Goal: Information Seeking & Learning: Learn about a topic

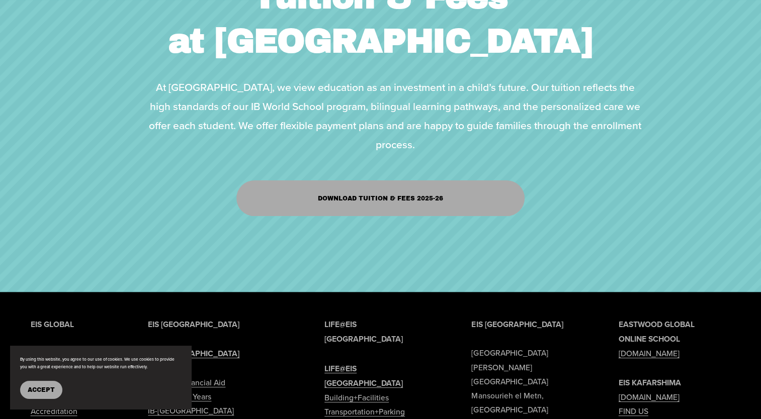
scroll to position [201, 0]
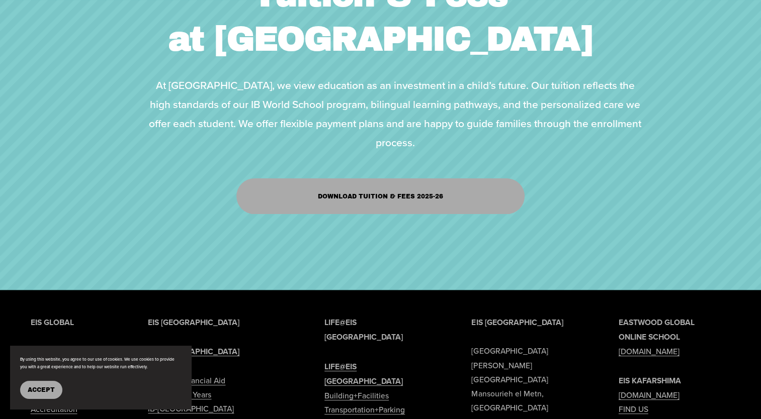
click at [370, 210] on link "Download Tuition & Fees 2025-26" at bounding box center [380, 197] width 289 height 36
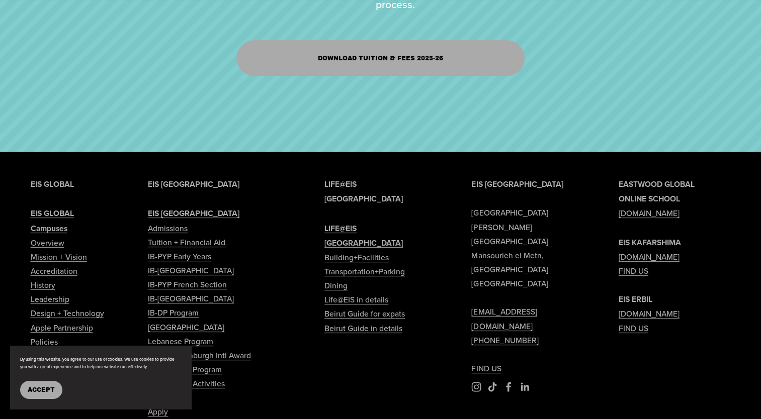
scroll to position [478, 0]
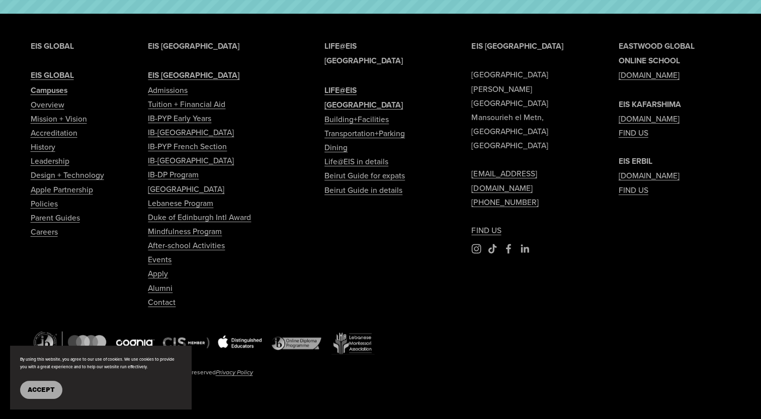
click at [175, 104] on link "Tuition + Financial Aid" at bounding box center [186, 104] width 77 height 14
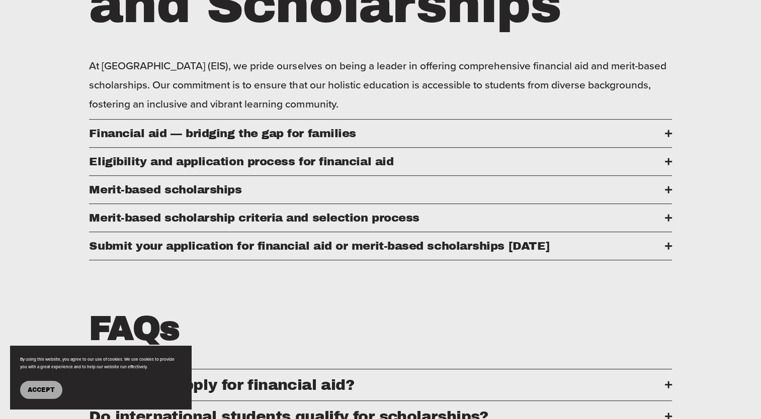
scroll to position [503, 0]
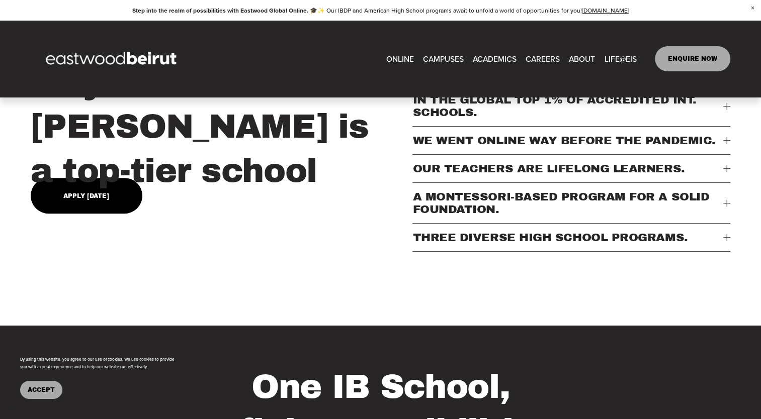
scroll to position [433, 0]
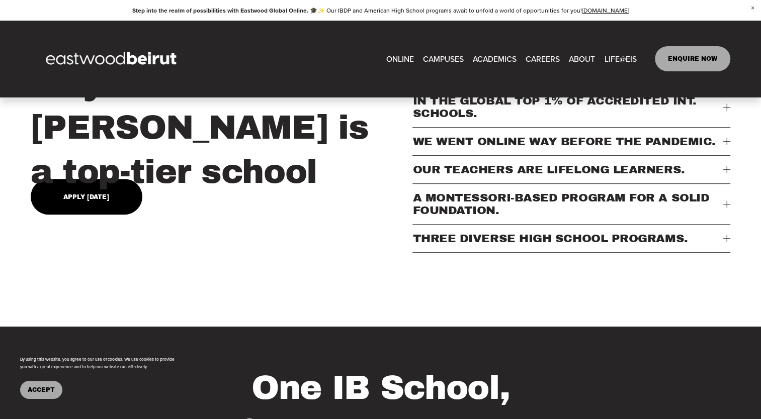
click at [0, 0] on span "Admissions" at bounding box center [0, 0] width 0 height 0
type input "***"
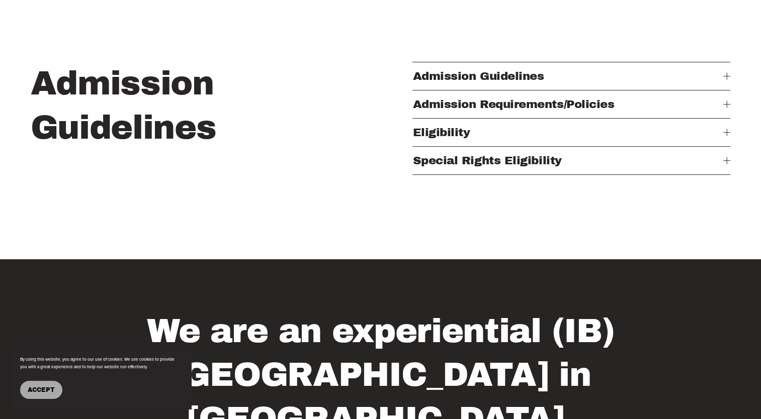
scroll to position [402, 0]
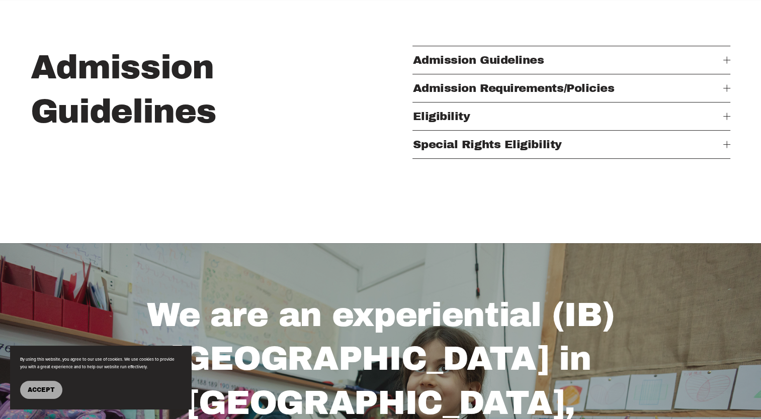
click at [571, 60] on span "Admission Guidelines" at bounding box center [567, 60] width 311 height 13
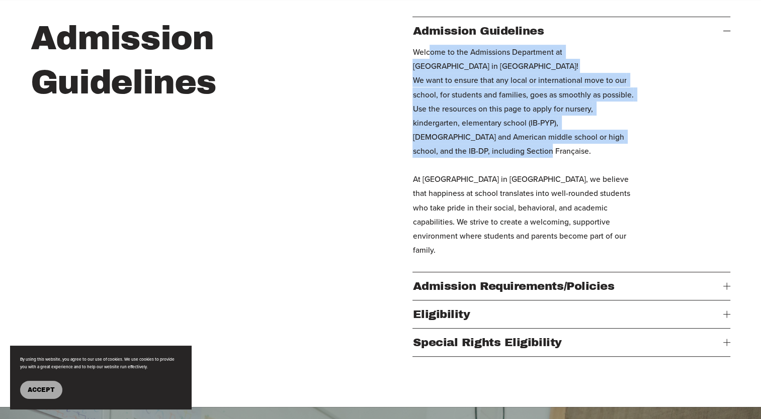
drag, startPoint x: 427, startPoint y: 58, endPoint x: 475, endPoint y: 152, distance: 105.2
click at [475, 152] on p "Welcome to the Admissions Department at Eastwood International School in Beirut…" at bounding box center [523, 151] width 222 height 212
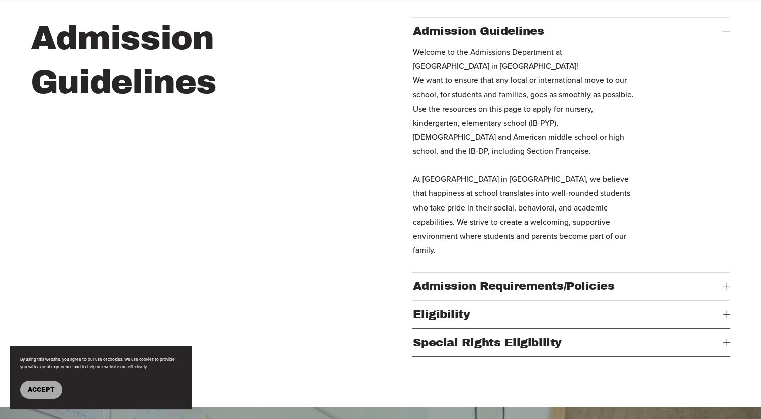
drag, startPoint x: 475, startPoint y: 152, endPoint x: 457, endPoint y: 188, distance: 40.0
click at [457, 187] on p "Welcome to the Admissions Department at Eastwood International School in Beirut…" at bounding box center [523, 151] width 222 height 212
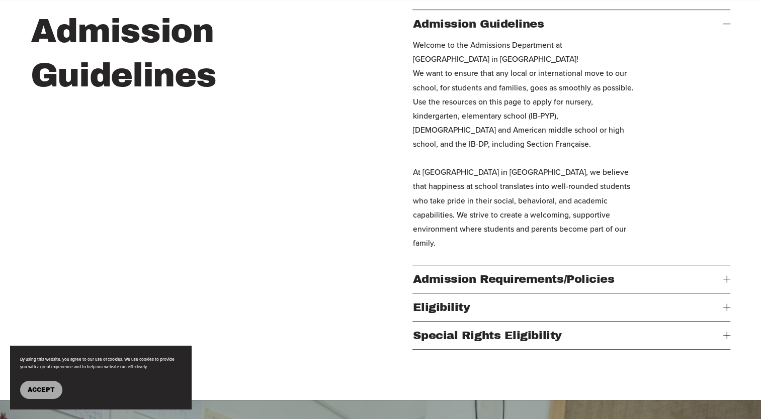
scroll to position [503, 0]
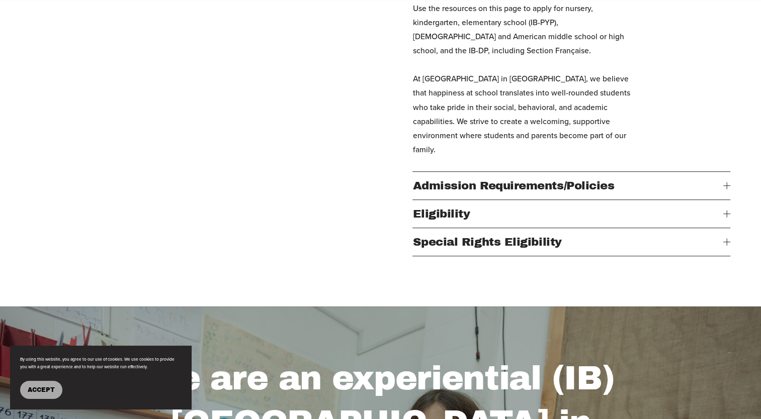
click at [544, 172] on button "Admission Requirements/Policies" at bounding box center [571, 186] width 318 height 28
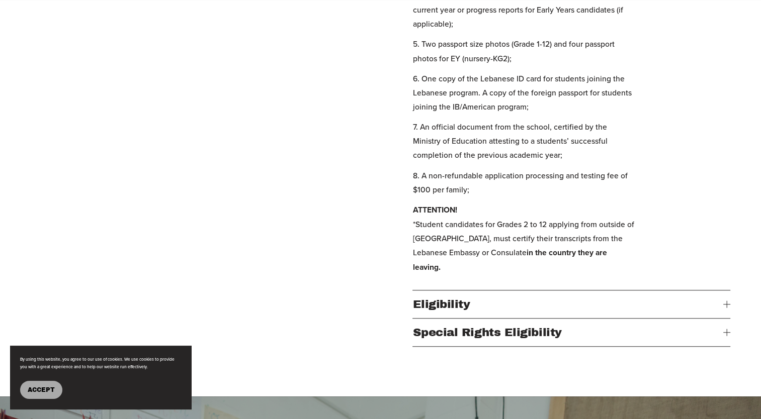
scroll to position [754, 0]
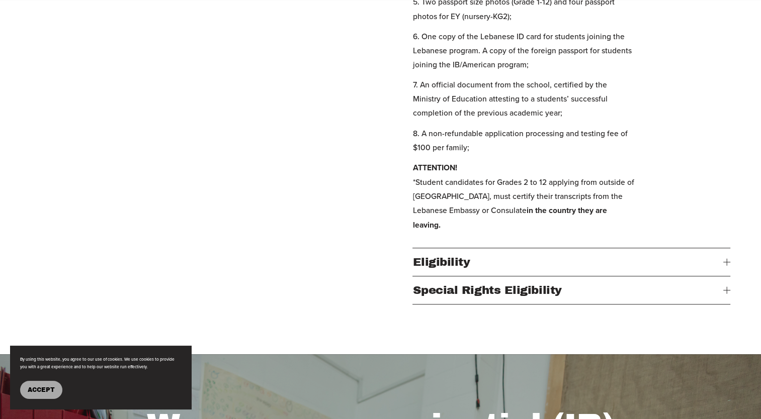
click at [441, 256] on span "Eligibility" at bounding box center [567, 262] width 311 height 13
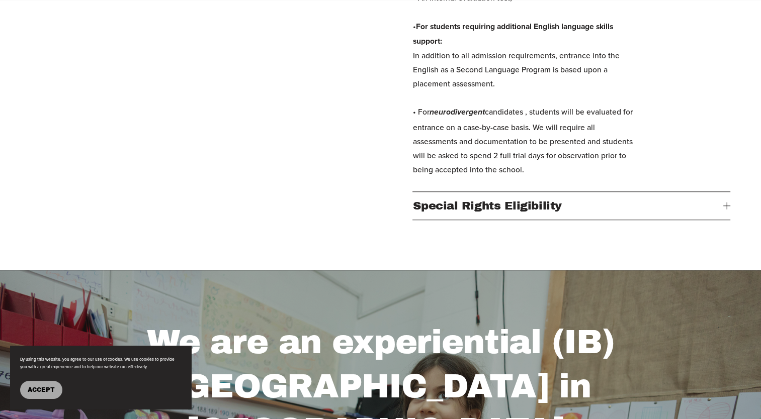
click at [445, 212] on span "Special Rights Eligibility" at bounding box center [567, 206] width 311 height 13
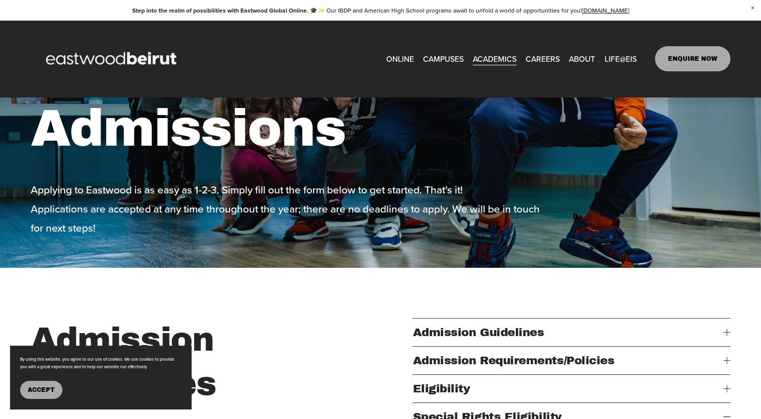
scroll to position [0, 0]
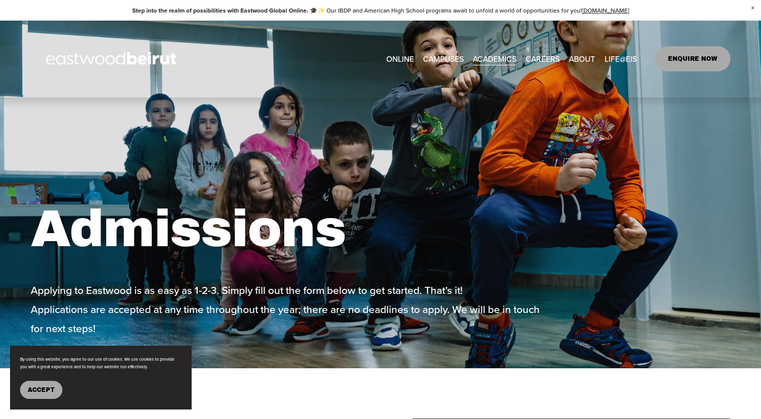
click at [0, 0] on link "EASTWOOD COLLEGE KAFARSHIMA" at bounding box center [0, 0] width 0 height 0
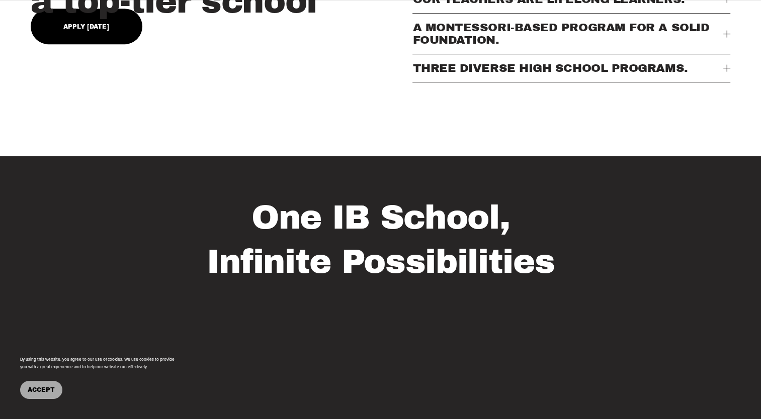
scroll to position [905, 0]
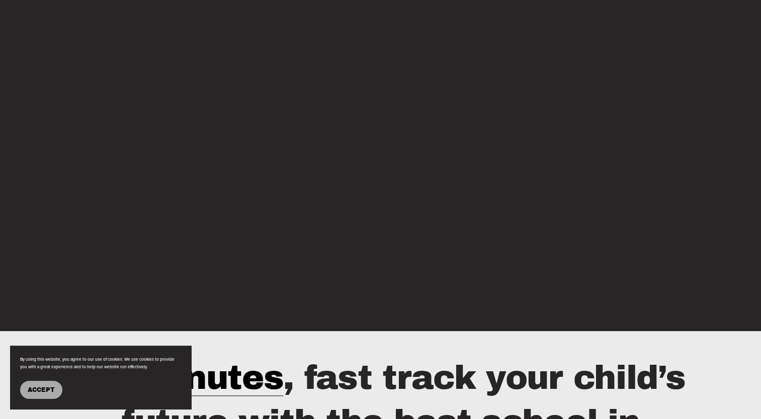
click at [52, 387] on span "Accept" at bounding box center [41, 390] width 27 height 7
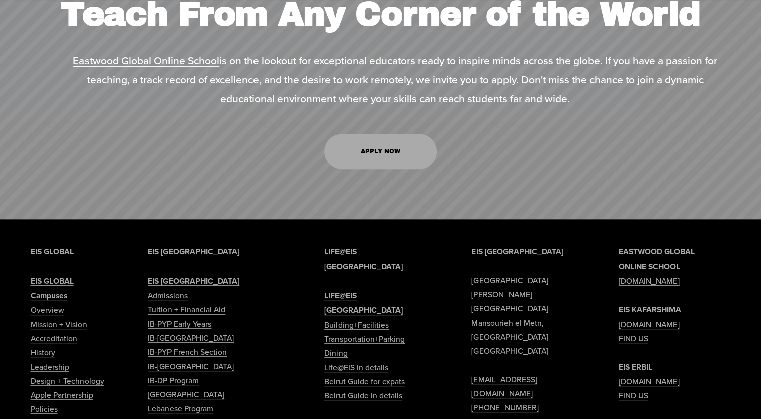
scroll to position [4406, 0]
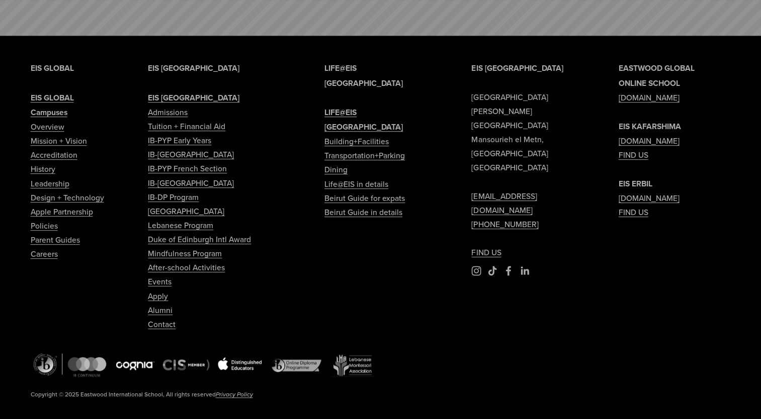
click at [174, 119] on link "Tuition + Financial Aid" at bounding box center [186, 126] width 77 height 14
type input "*****"
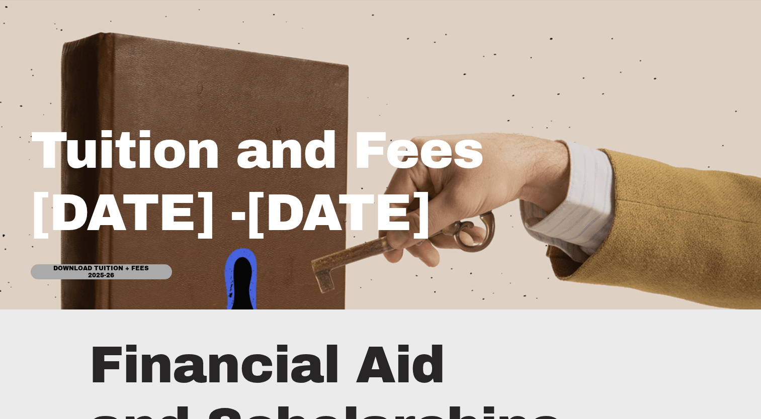
scroll to position [251, 0]
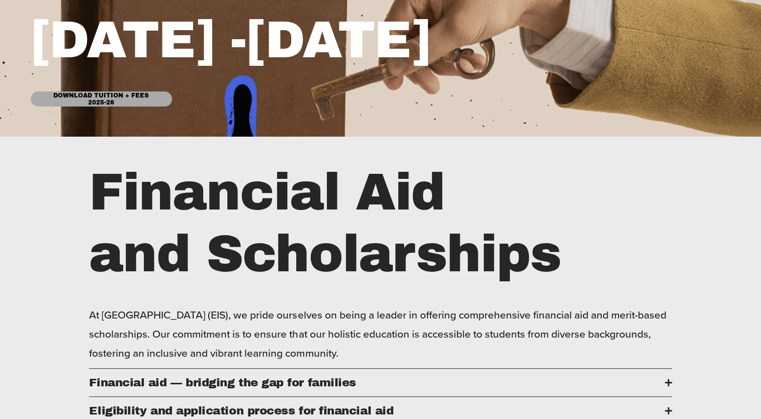
click at [127, 98] on link "Download Tuition + Fees 2025-26" at bounding box center [101, 99] width 141 height 15
